Goal: Task Accomplishment & Management: Use online tool/utility

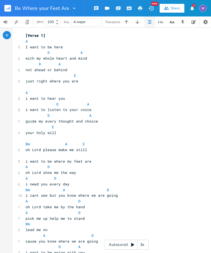
scroll to position [7, 0]
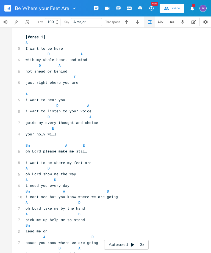
click at [69, 7] on div at bounding box center [73, 7] width 8 height 5
click at [4, 10] on rect "button" at bounding box center [7, 8] width 7 height 7
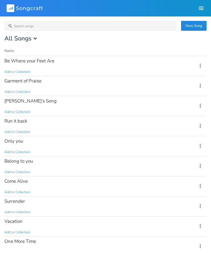
click at [8, 10] on icon at bounding box center [8, 9] width 1 height 1
click at [16, 143] on div "Only you" at bounding box center [13, 141] width 19 height 5
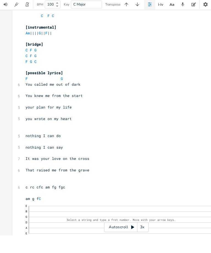
scroll to position [6, 0]
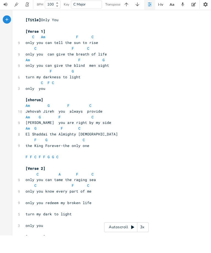
click at [162, 19] on icon "button" at bounding box center [160, 22] width 7 height 7
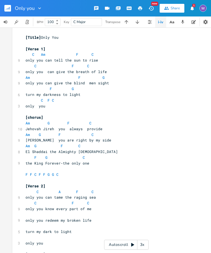
click at [161, 21] on icon "button" at bounding box center [160, 22] width 1 height 2
click at [158, 24] on icon "button" at bounding box center [160, 22] width 7 height 7
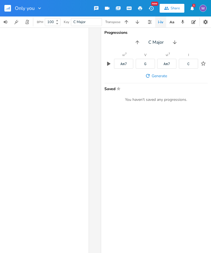
scroll to position [0, 152]
click at [154, 73] on span "Generate" at bounding box center [158, 75] width 15 height 5
click at [155, 73] on span "Generate" at bounding box center [158, 75] width 15 height 5
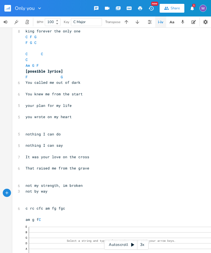
scroll to position [0, 1]
click at [7, 6] on rect "button" at bounding box center [7, 8] width 7 height 7
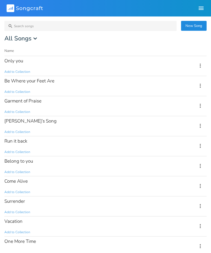
click at [9, 7] on rect at bounding box center [11, 8] width 8 height 8
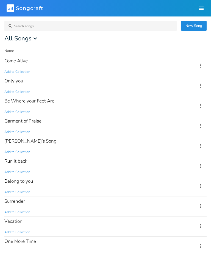
click at [40, 66] on div "Come Alive Add to Collection" at bounding box center [97, 66] width 186 height 20
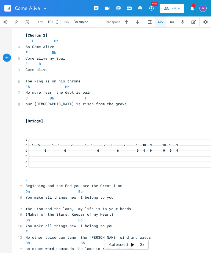
scroll to position [316, 0]
